Goal: Task Accomplishment & Management: Use online tool/utility

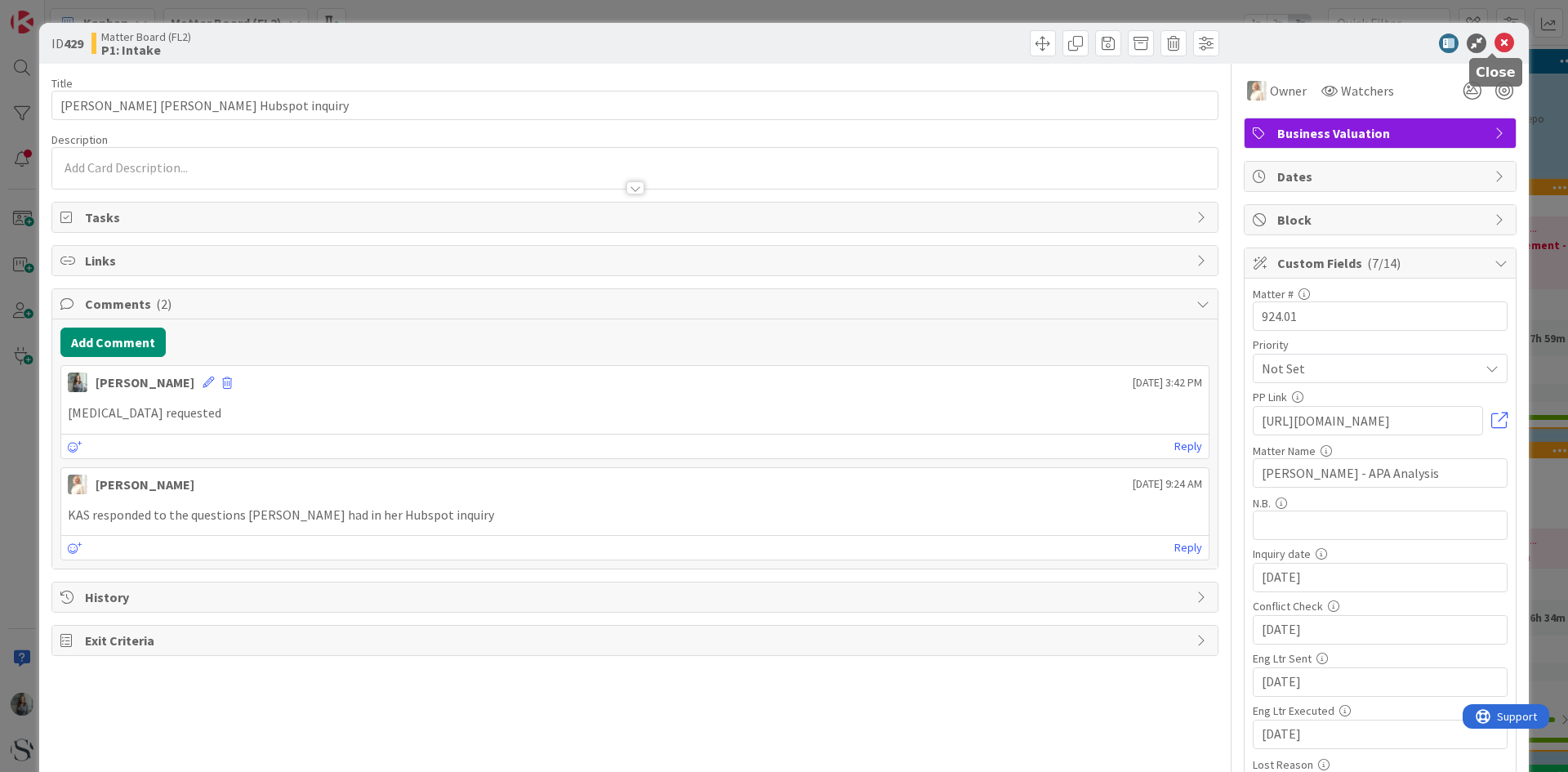
click at [1495, 43] on icon at bounding box center [1504, 43] width 20 height 20
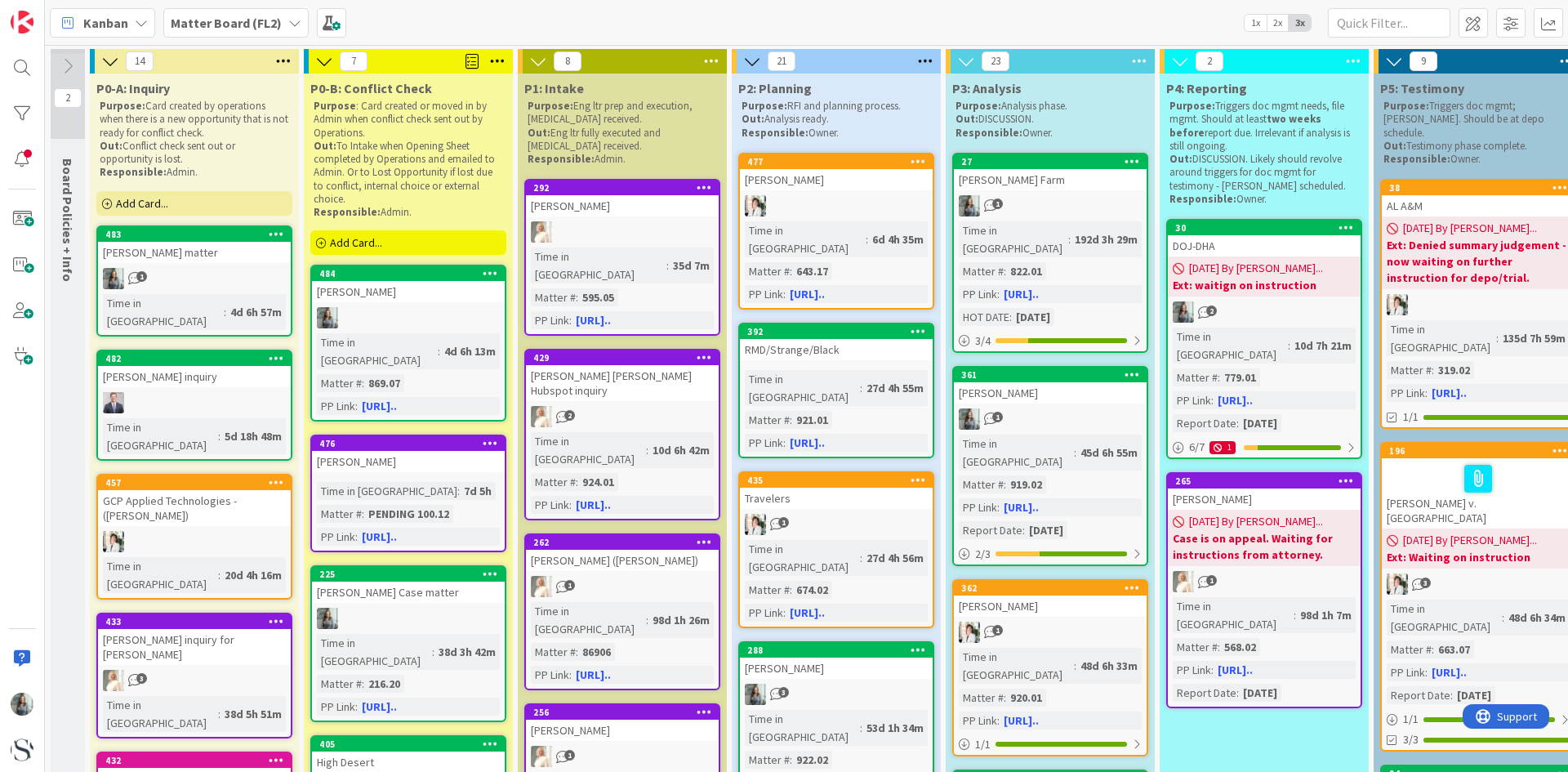
click at [1187, 25] on div "Kanban Matter Board (FL2) 1x 2x 3x" at bounding box center [807, 22] width 1523 height 45
click at [344, 246] on span "Add Card..." at bounding box center [355, 242] width 52 height 15
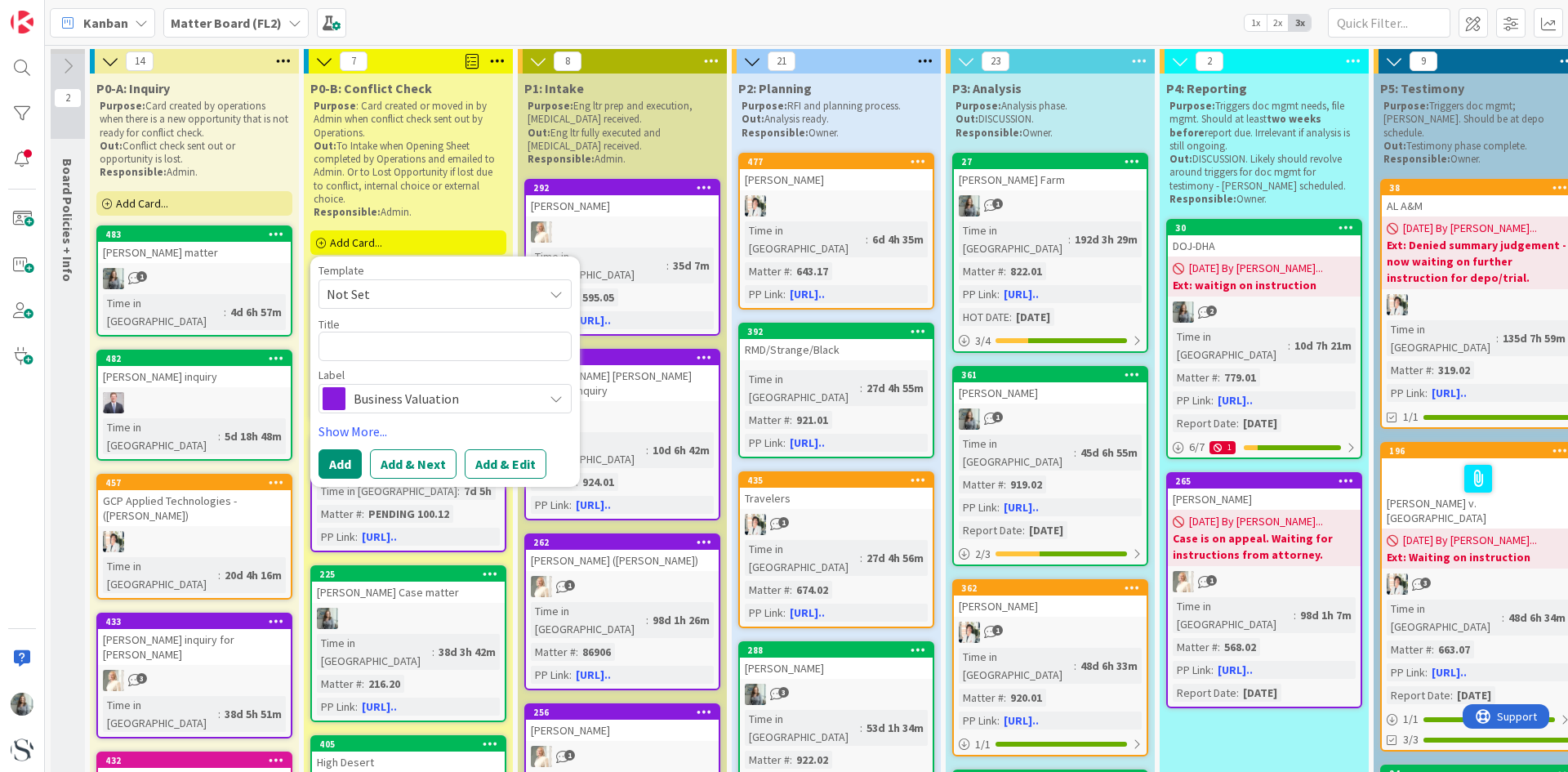
click at [367, 339] on textarea at bounding box center [445, 346] width 253 height 29
type textarea "x"
type textarea "S"
type textarea "x"
type textarea "Sk"
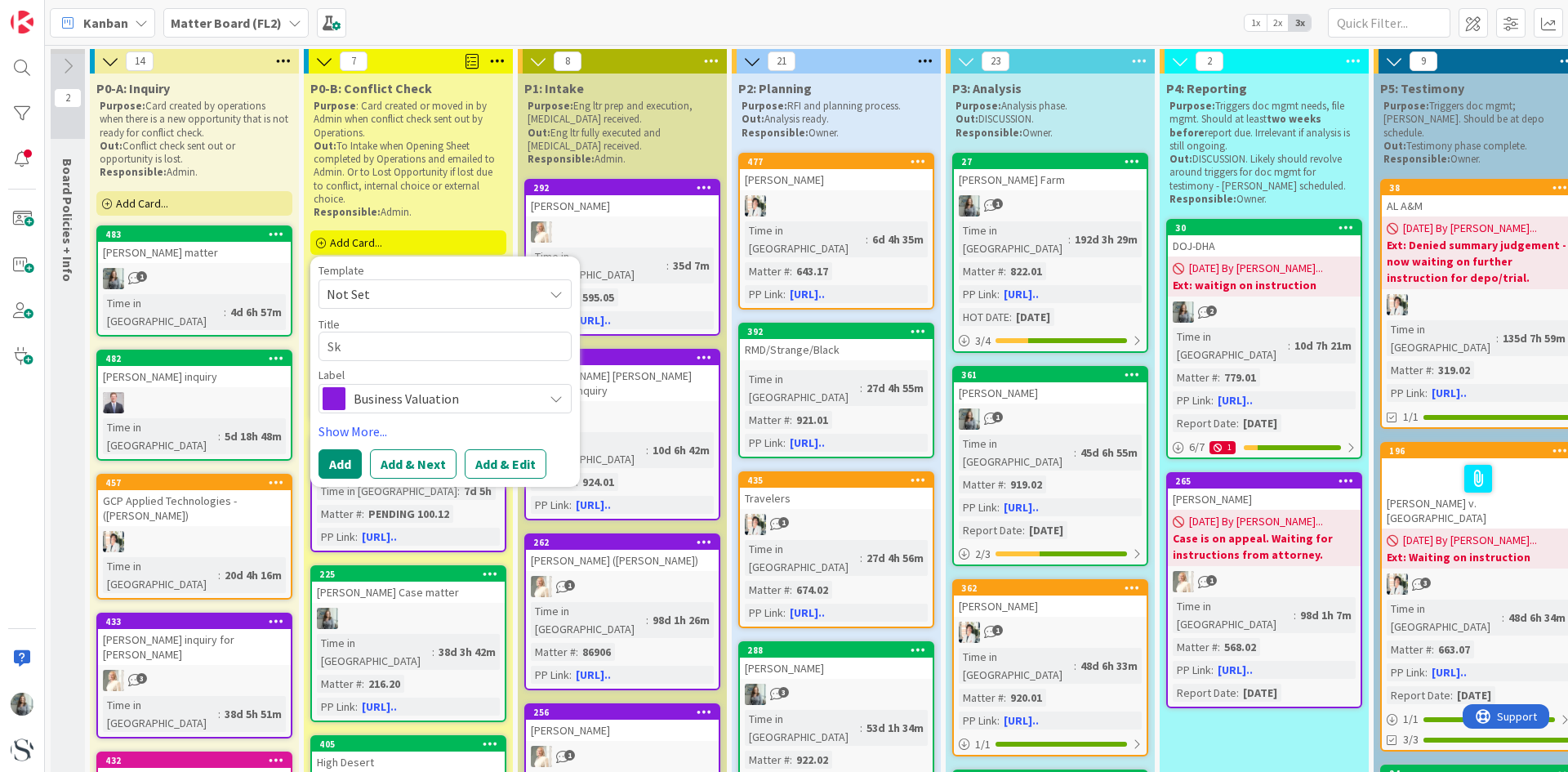
type textarea "x"
type textarea "Ski"
type textarea "x"
type textarea "Skin"
type textarea "x"
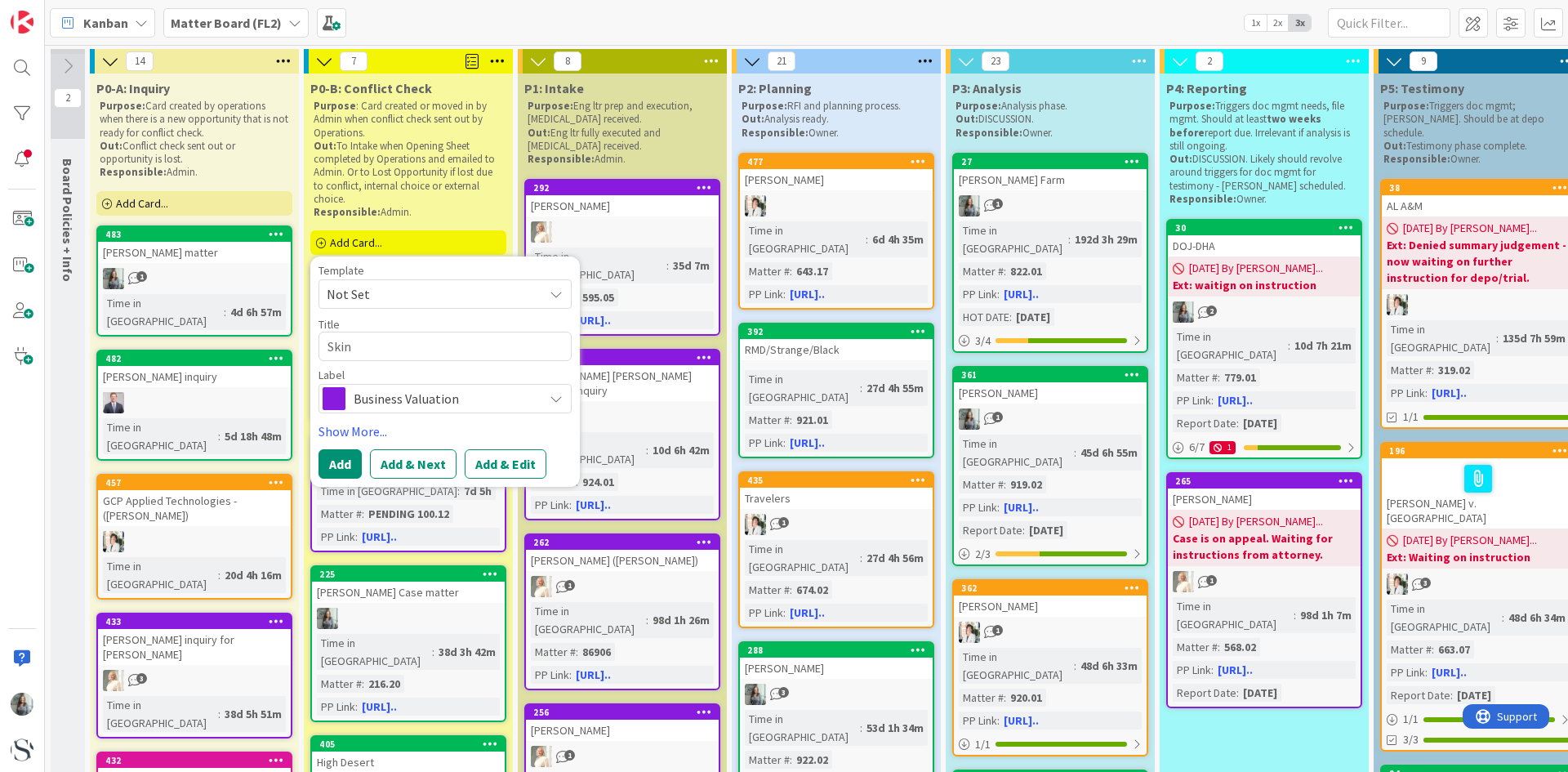
type textarea "Skinn"
type textarea "x"
type textarea "Skinne"
type textarea "x"
type textarea "[PERSON_NAME]"
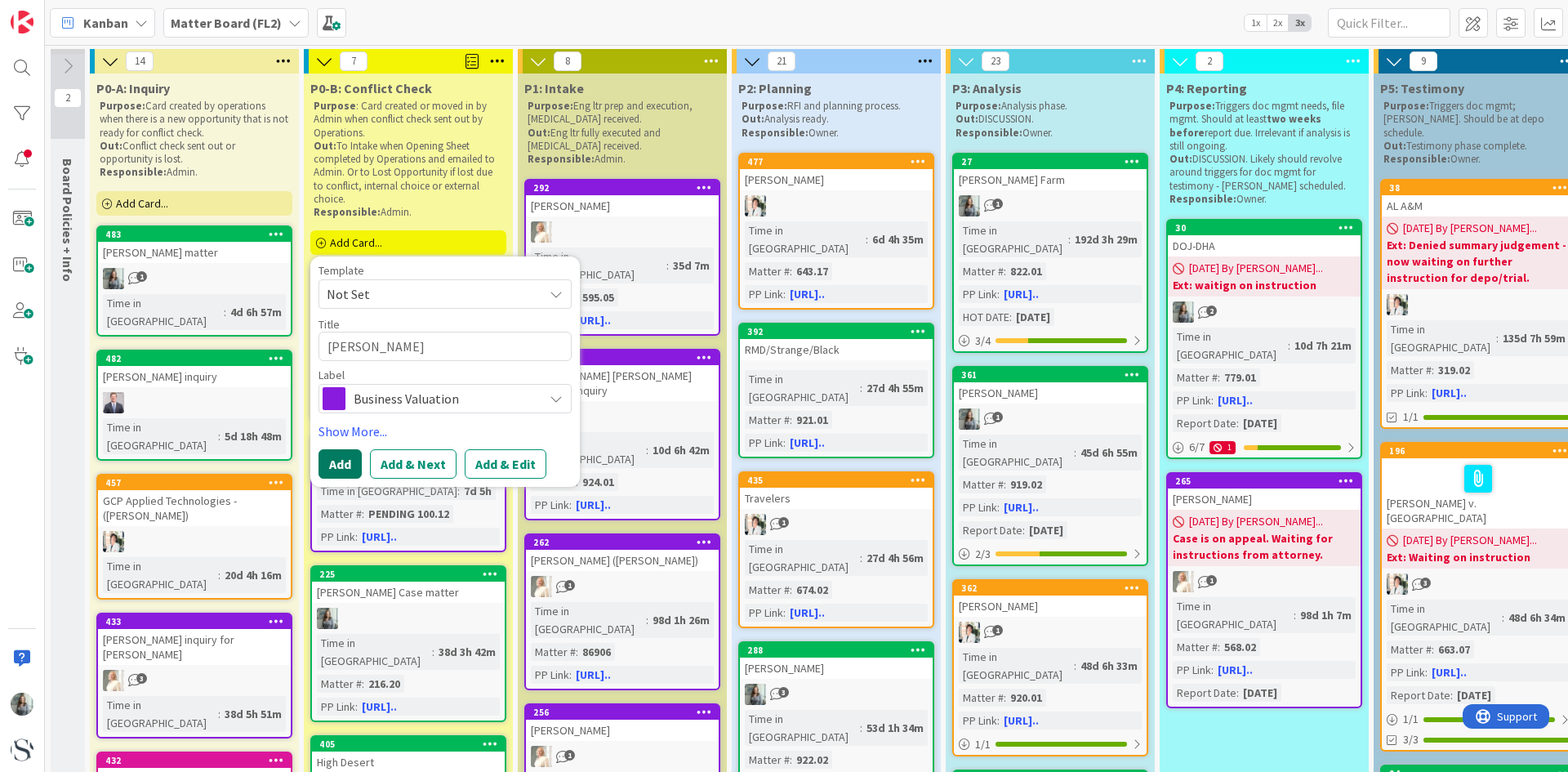
click at [340, 460] on button "Add" at bounding box center [340, 464] width 44 height 29
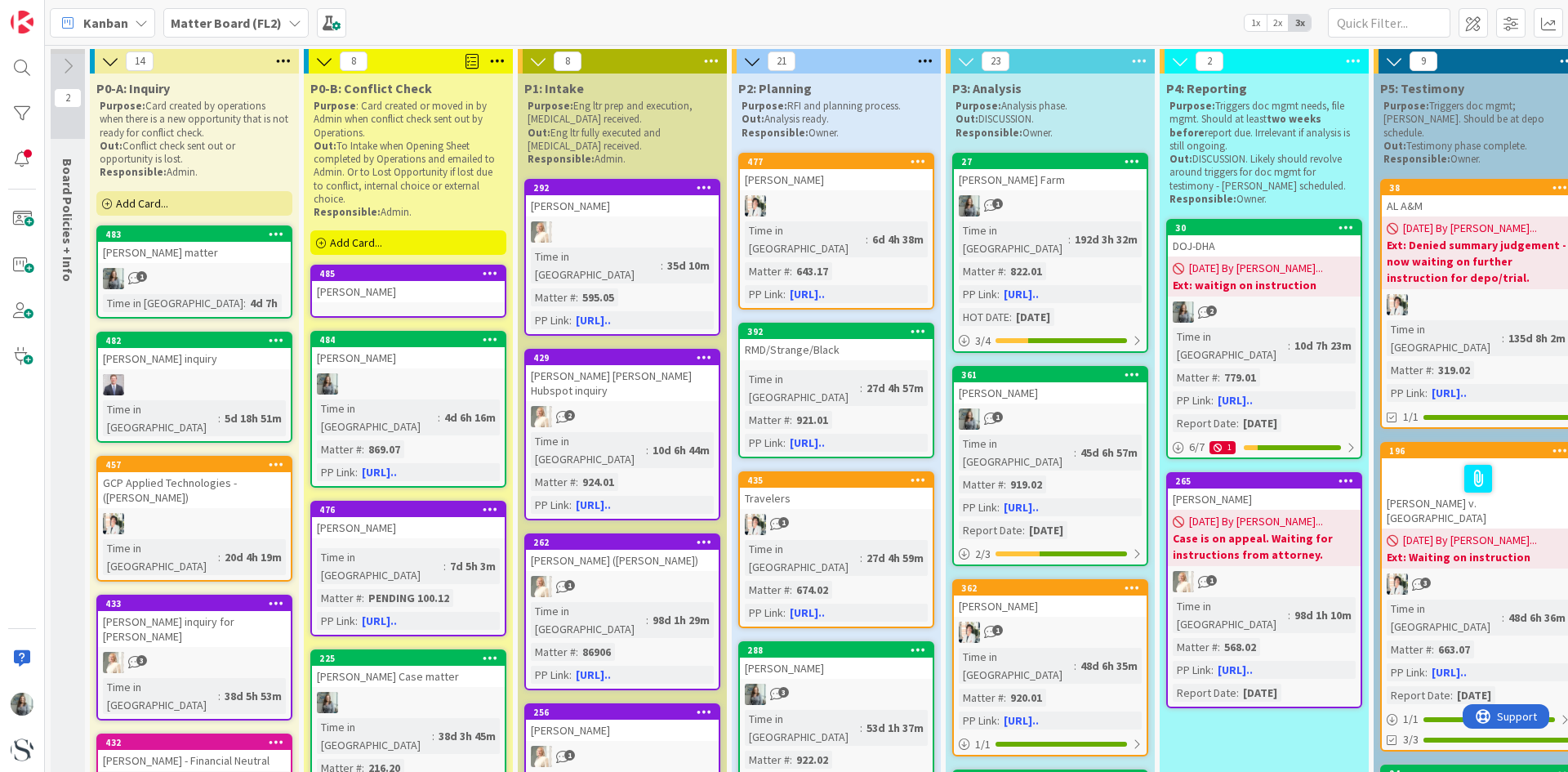
click at [371, 303] on div "[PERSON_NAME]" at bounding box center [408, 292] width 192 height 21
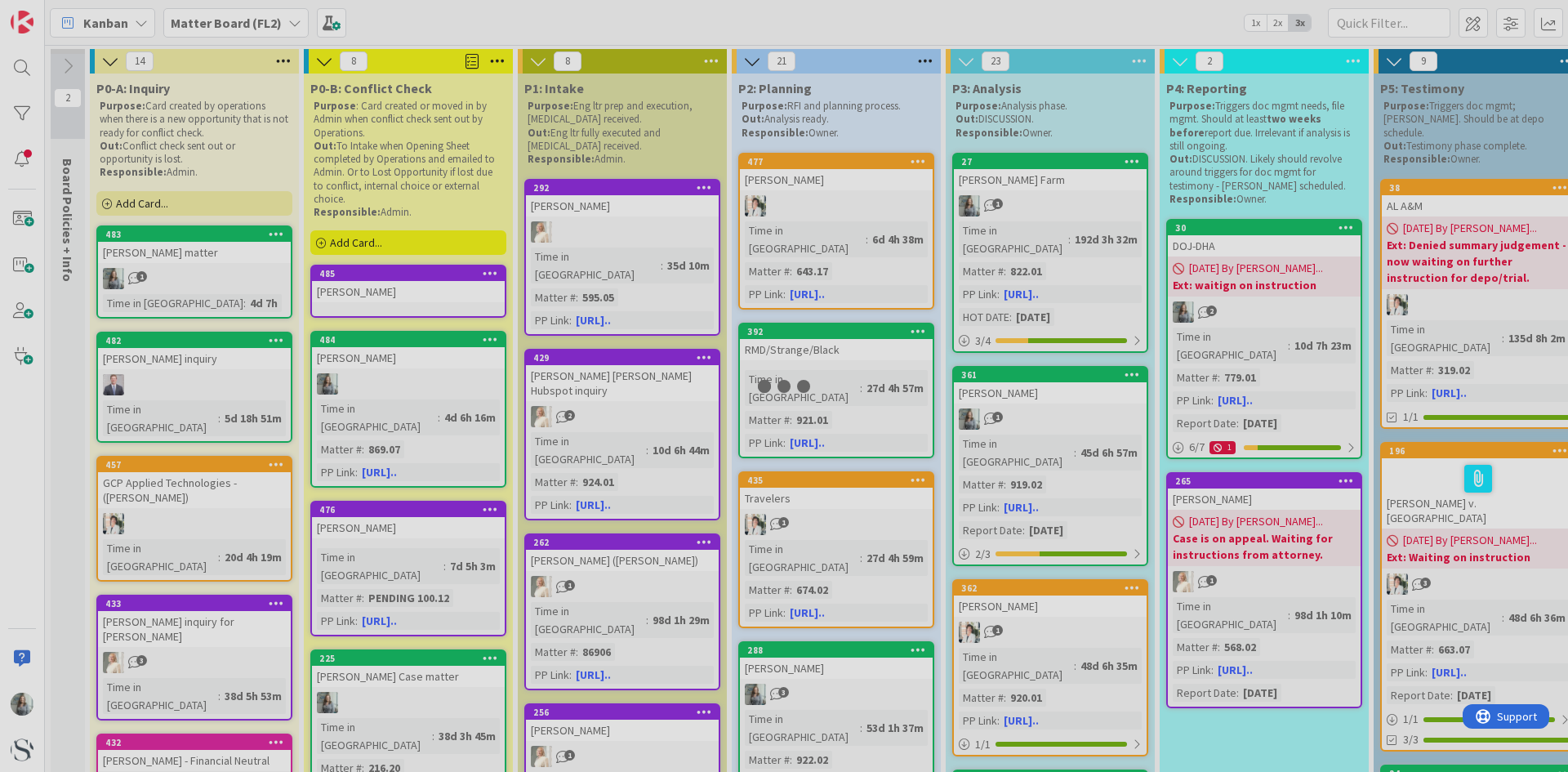
click at [371, 303] on div at bounding box center [784, 386] width 1568 height 772
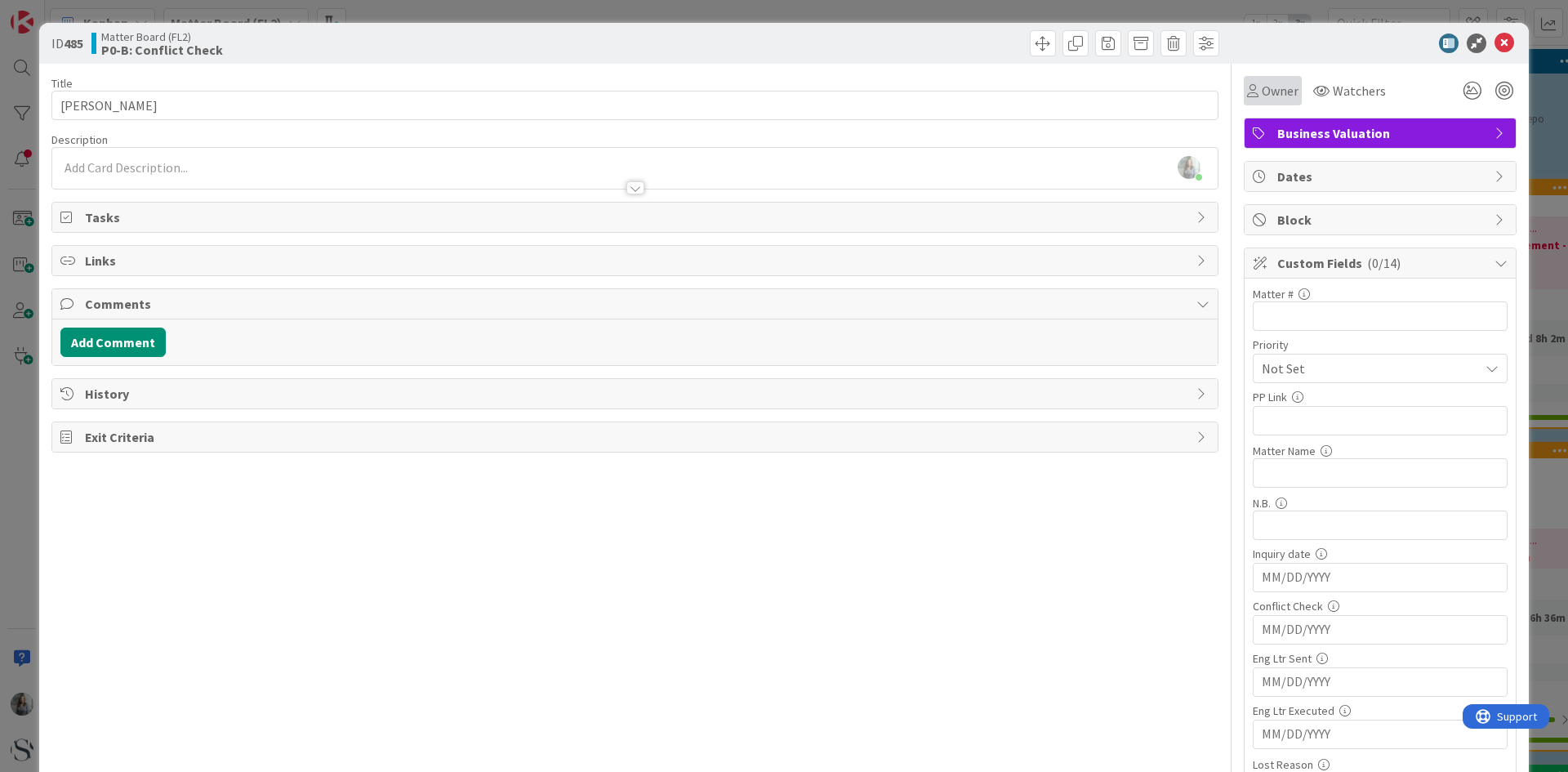
click at [1261, 91] on span "Owner" at bounding box center [1279, 91] width 37 height 20
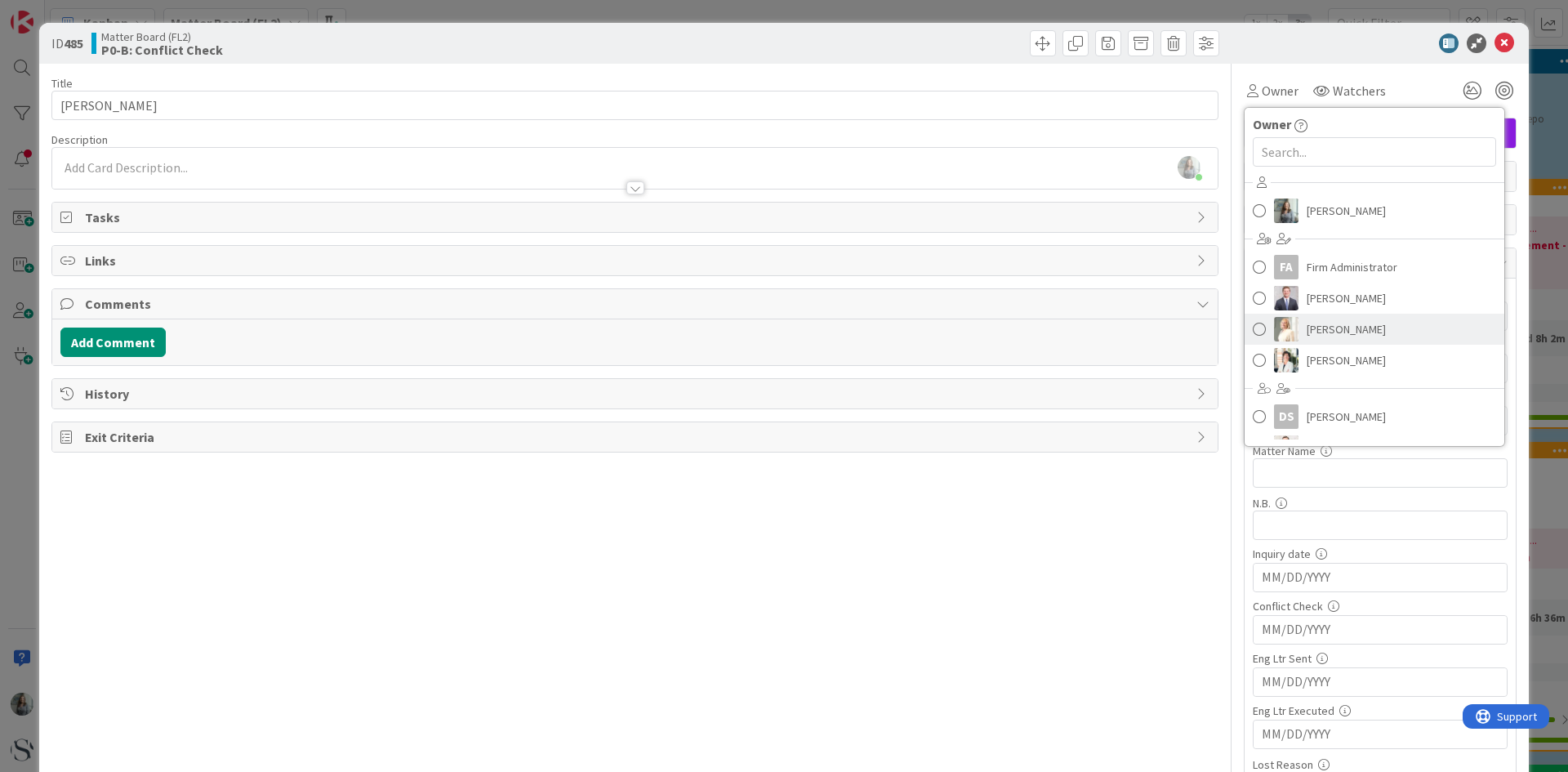
click at [1253, 330] on span at bounding box center [1259, 329] width 13 height 25
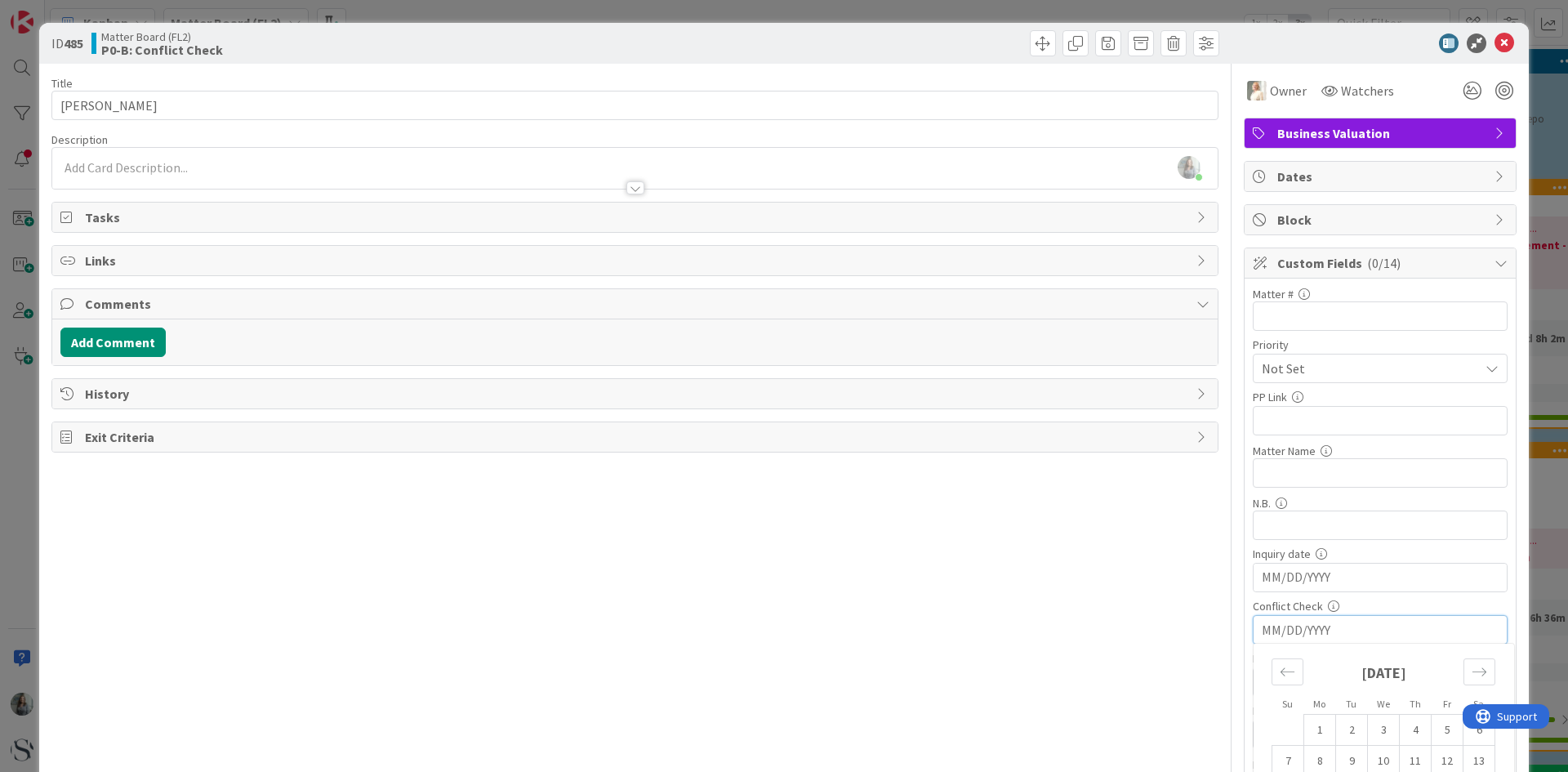
click at [1274, 628] on input "MM/DD/YYYY" at bounding box center [1379, 629] width 237 height 27
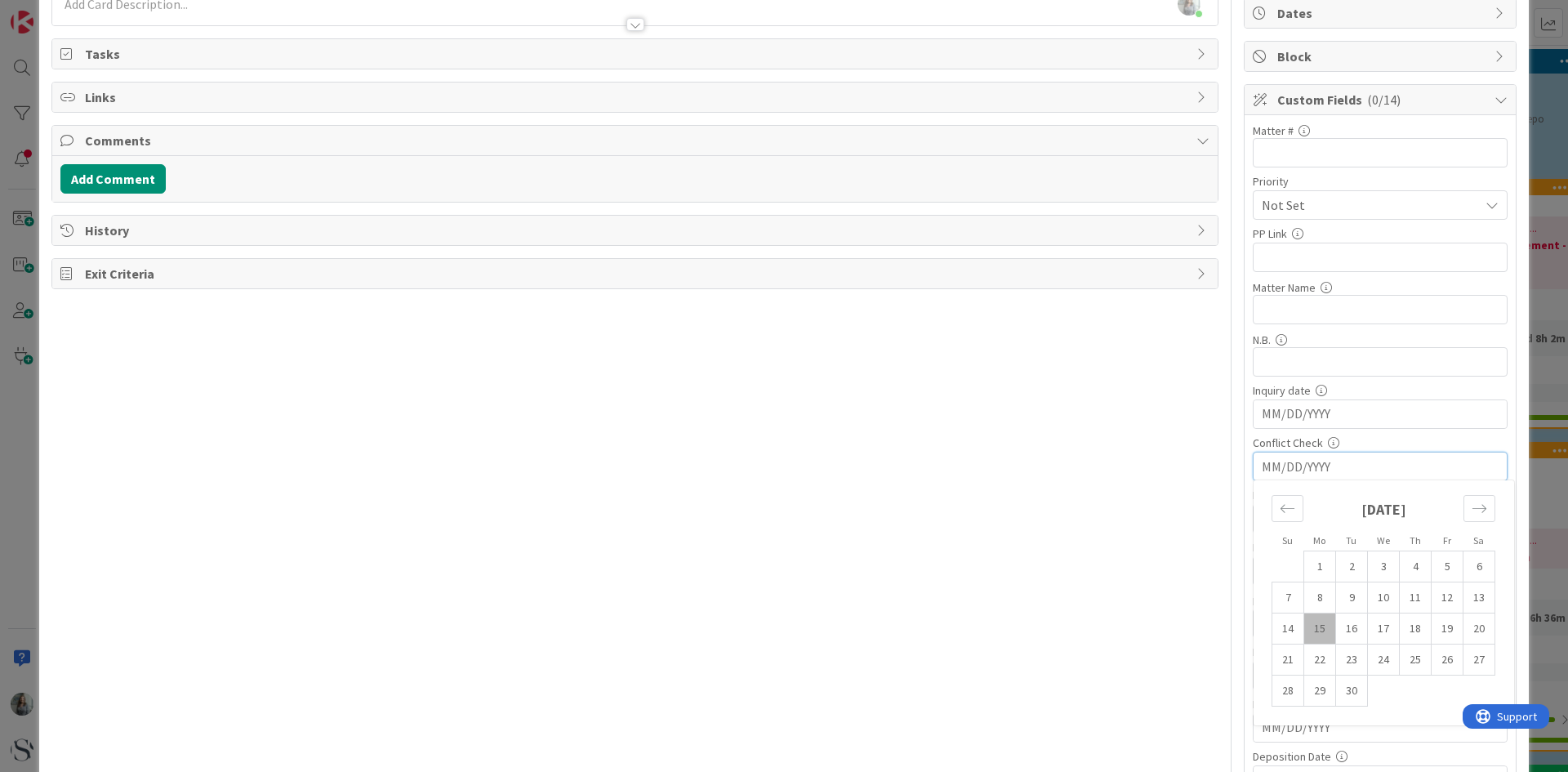
click at [1311, 627] on td "15" at bounding box center [1319, 629] width 32 height 31
type input "[DATE]"
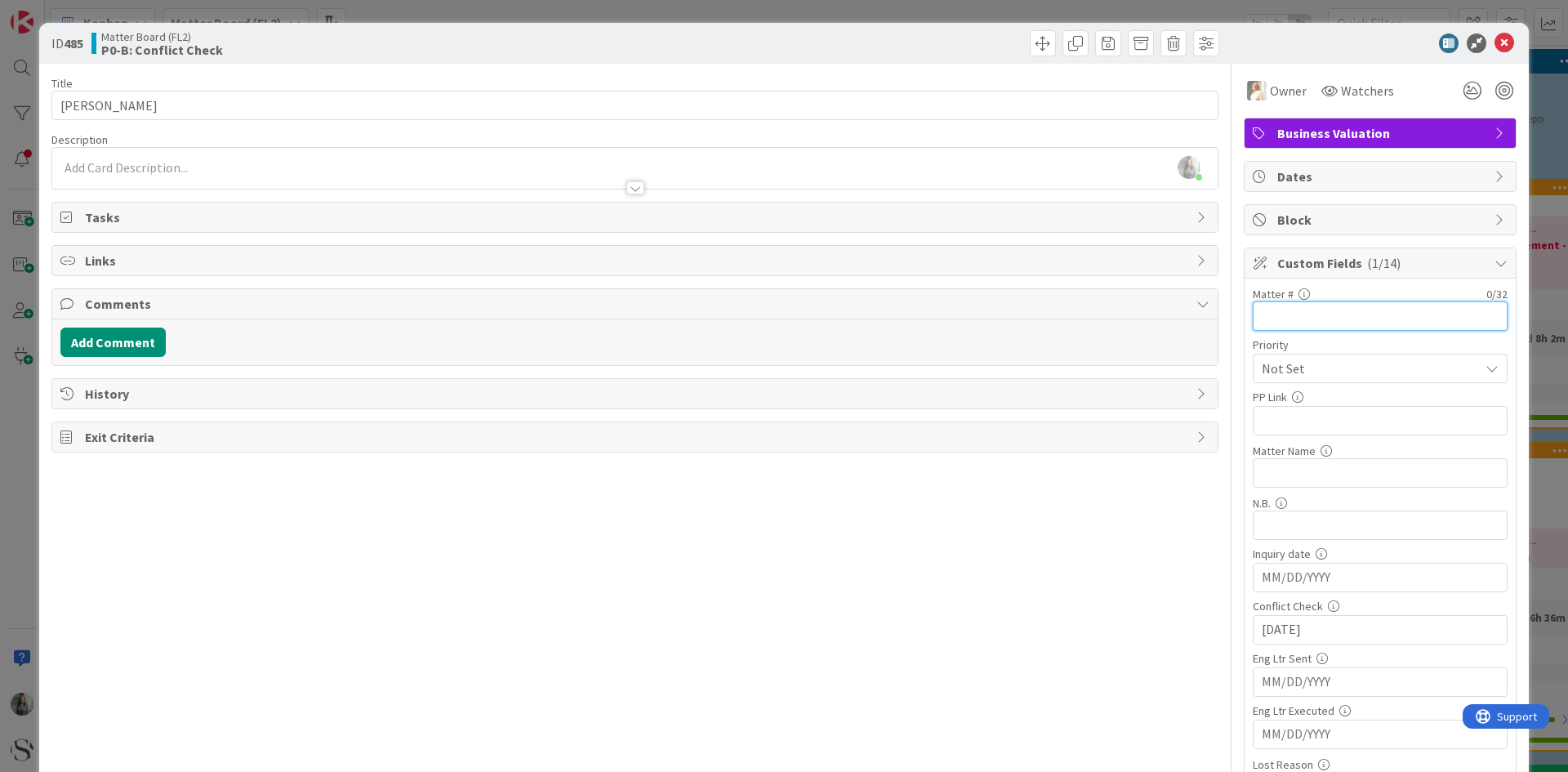
click at [1295, 318] on input "text" at bounding box center [1380, 316] width 255 height 29
type input "925.01"
click at [1295, 421] on input "text" at bounding box center [1380, 421] width 255 height 29
click at [1287, 425] on input "text" at bounding box center [1380, 421] width 255 height 29
paste input "https://app.practicepanther.com/Project/Details/9c73d886-b04b-4f44-8e52-8c87501…"
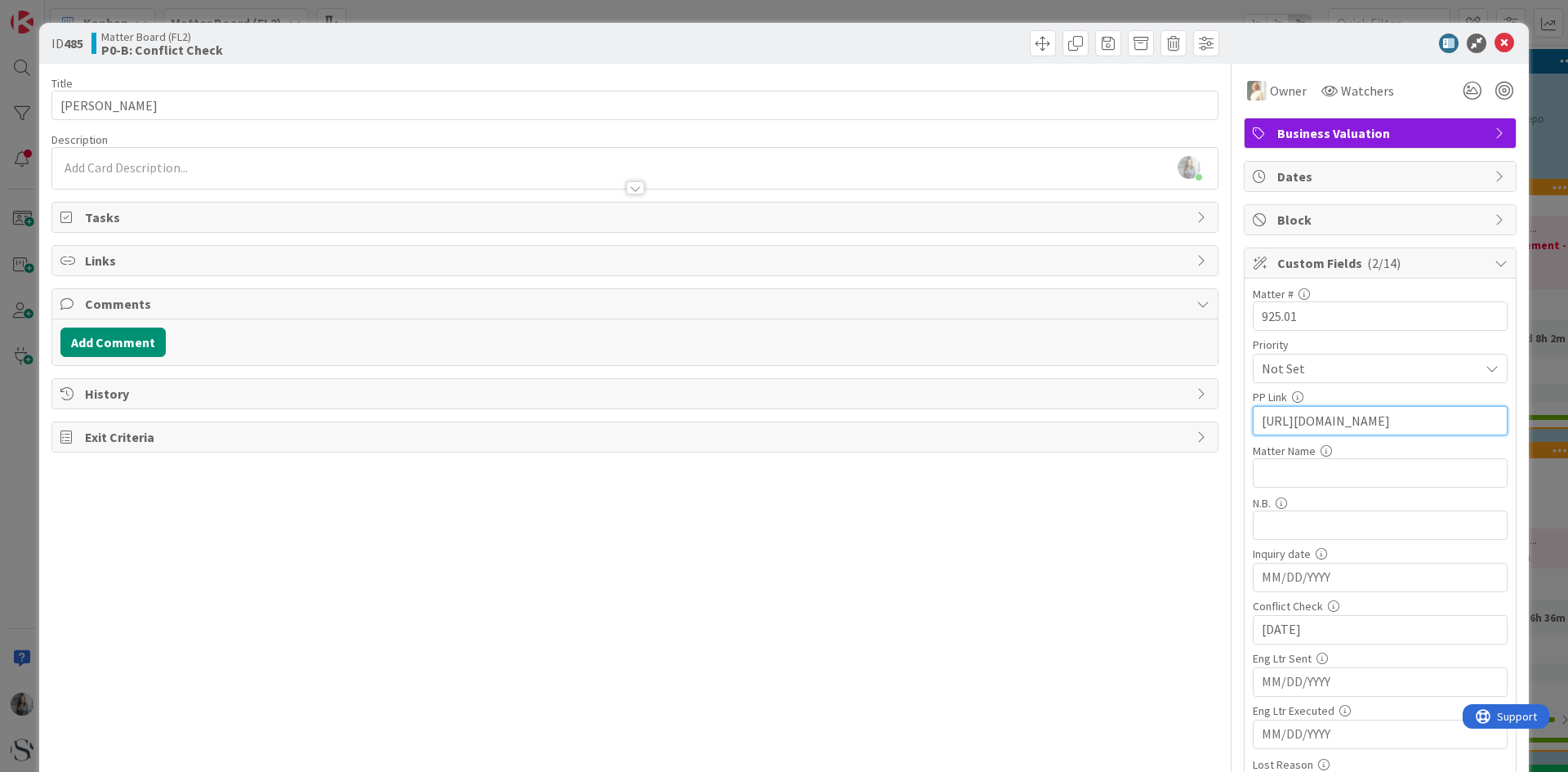
scroll to position [0, 379]
type input "https://app.practicepanther.com/Project/Details/9c73d886-b04b-4f44-8e52-8c87501…"
click at [1268, 479] on input "text" at bounding box center [1380, 473] width 255 height 29
type input "9"
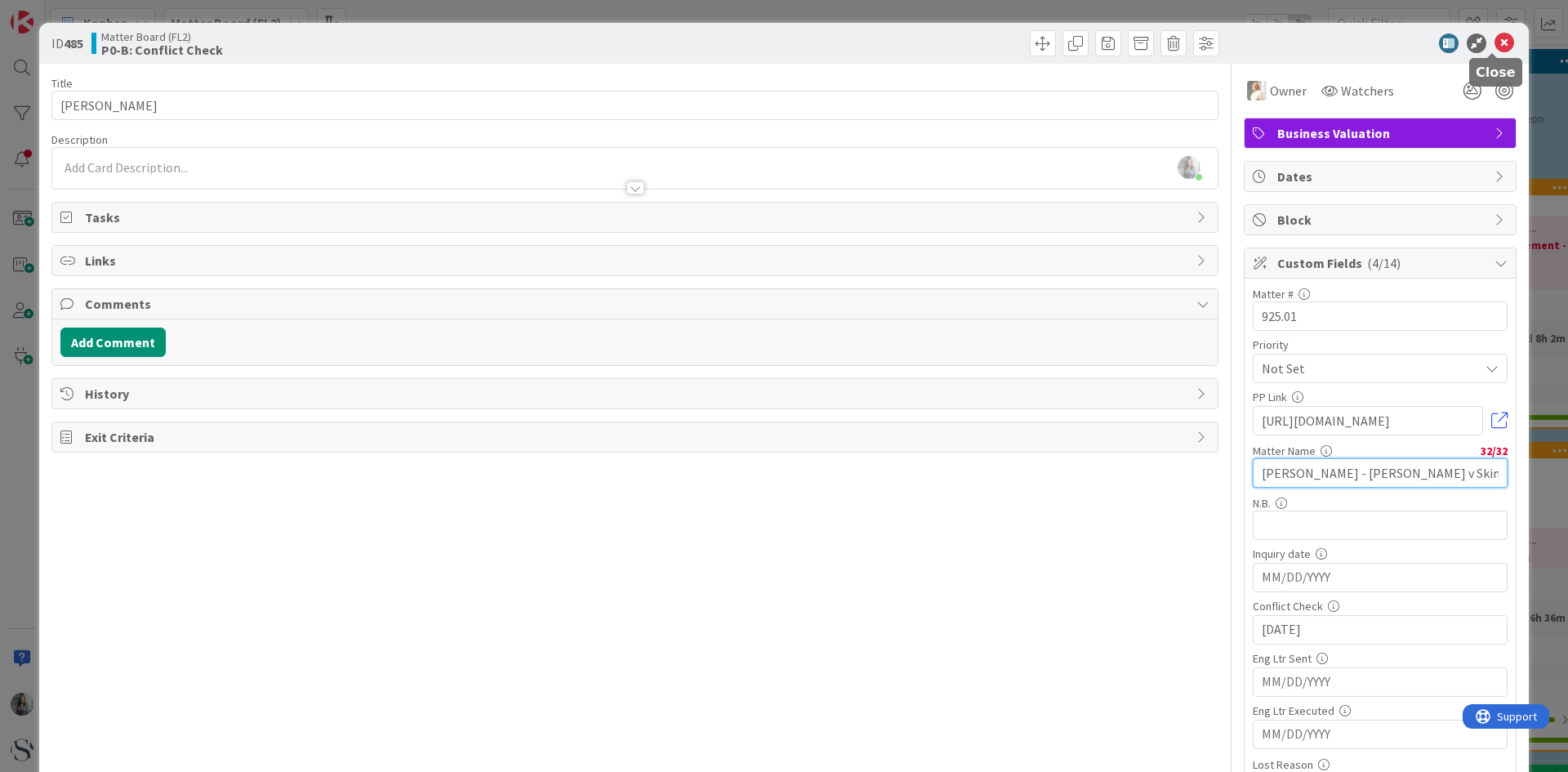
type input "Skinner Jason - Skinner v Skinne"
click at [1496, 49] on icon at bounding box center [1504, 43] width 20 height 20
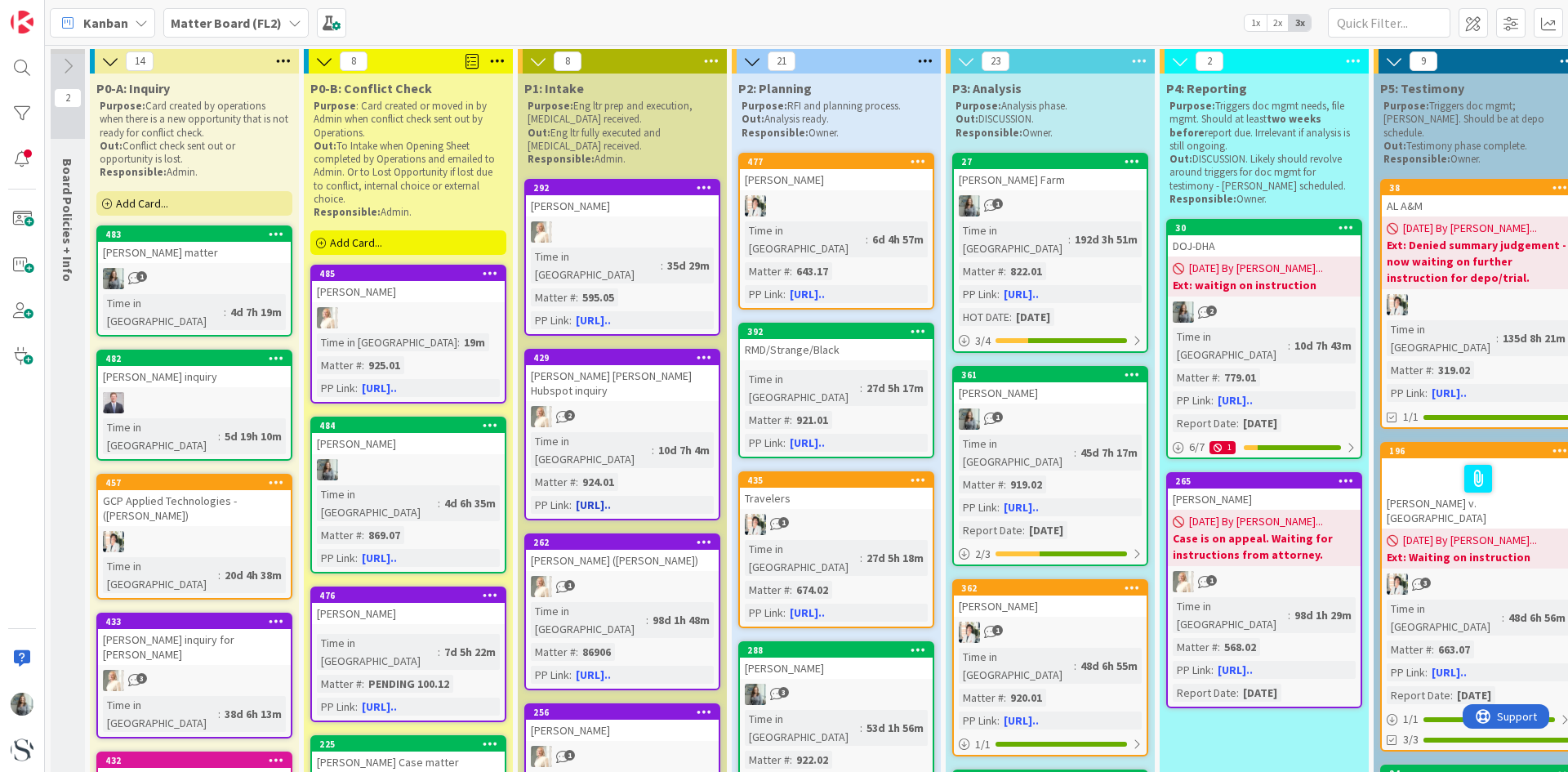
click at [621, 406] on div "2" at bounding box center [621, 416] width 192 height 21
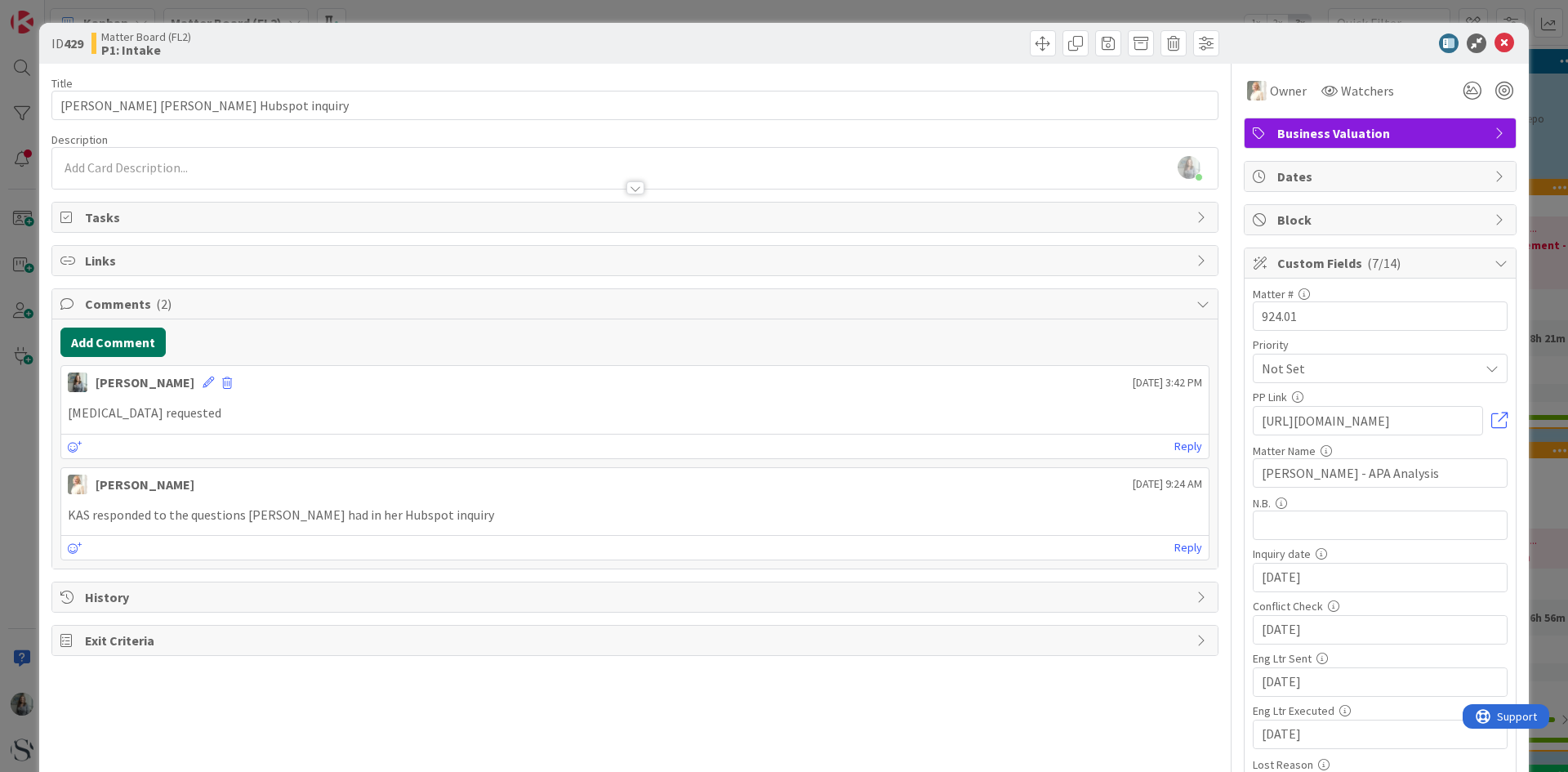
click at [109, 345] on button "Add Comment" at bounding box center [113, 342] width 105 height 29
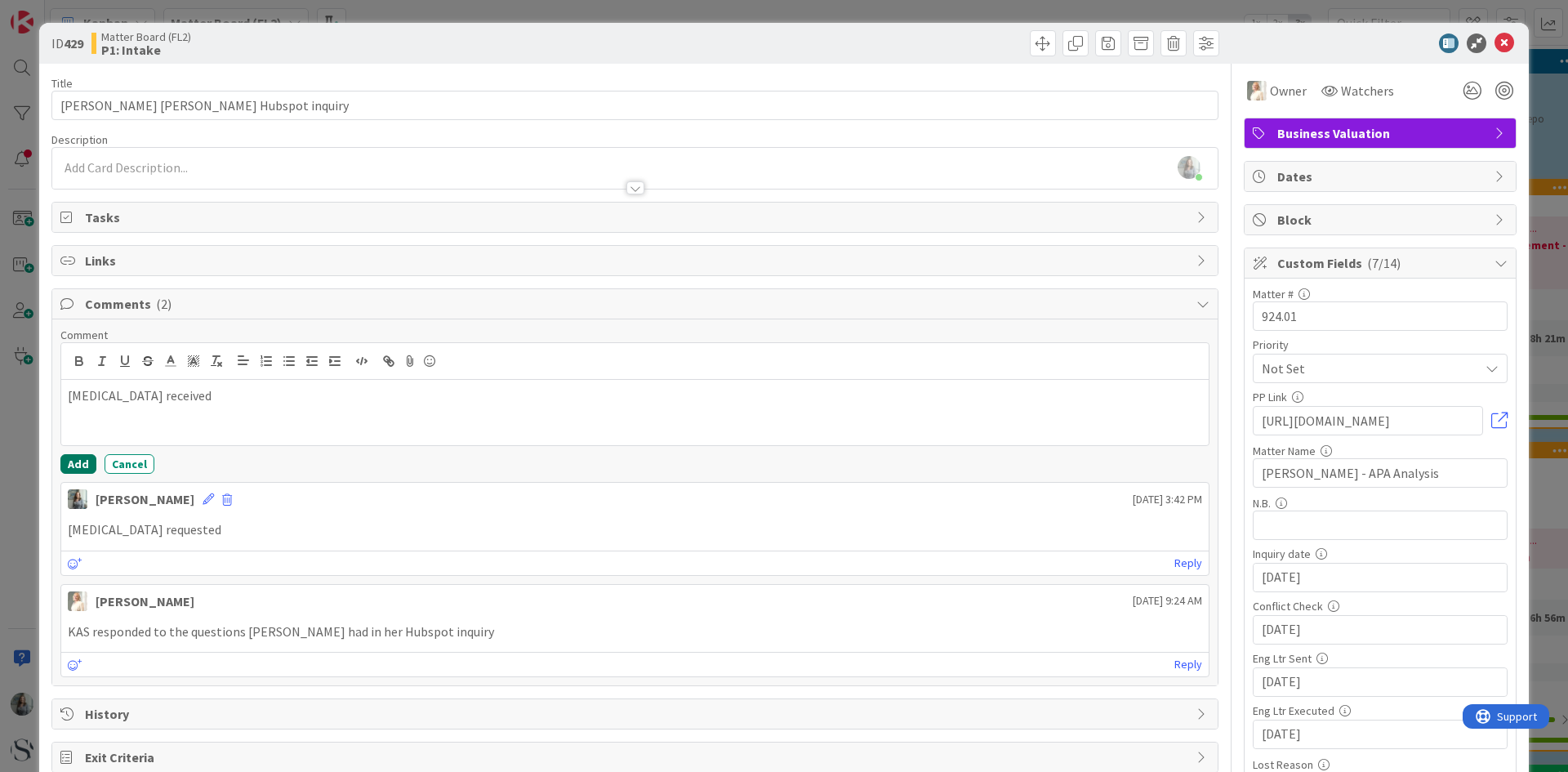
click at [71, 467] on button "Add" at bounding box center [79, 463] width 36 height 20
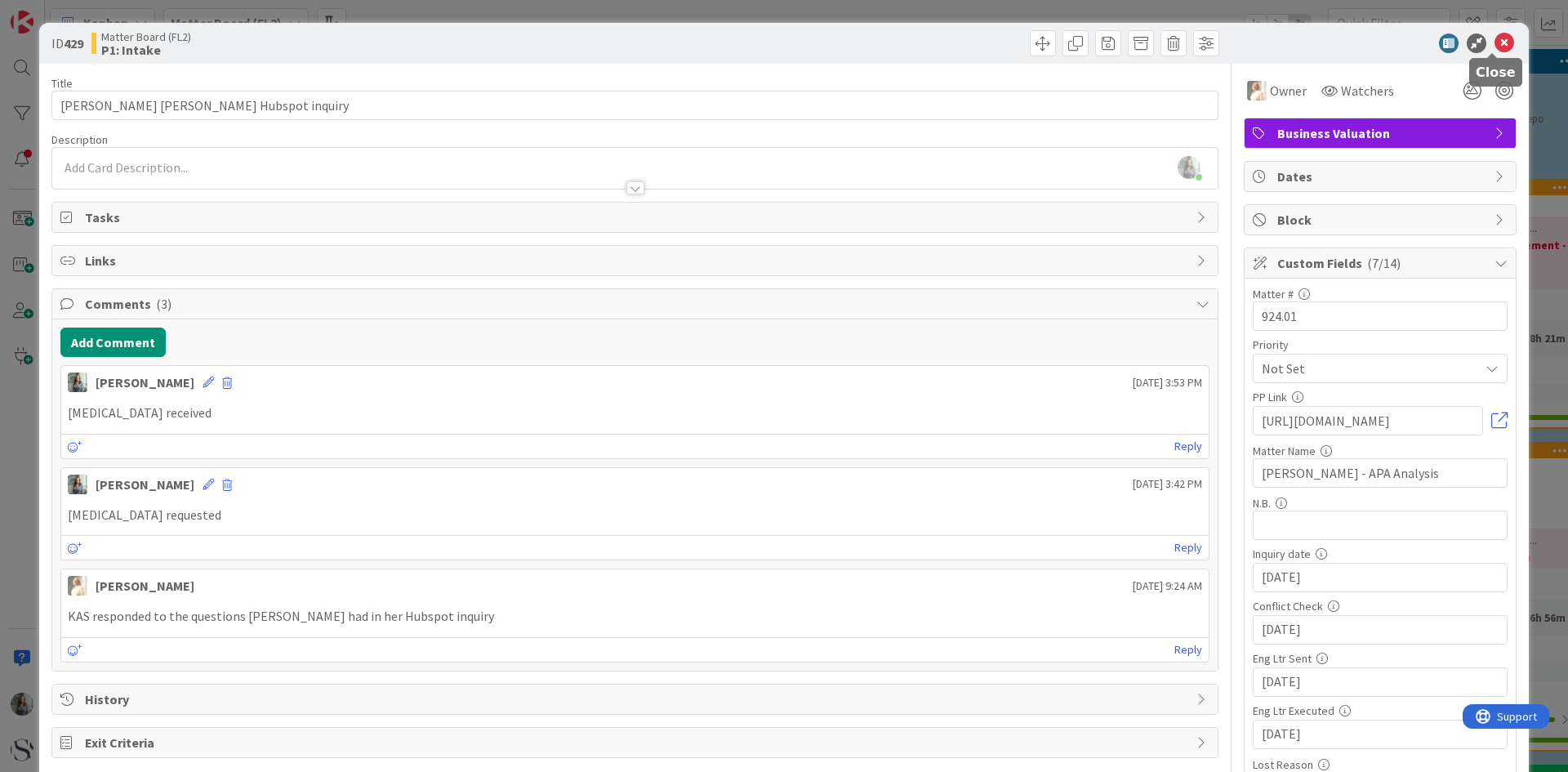
click at [1495, 45] on icon at bounding box center [1504, 43] width 20 height 20
